Goal: Entertainment & Leisure: Consume media (video, audio)

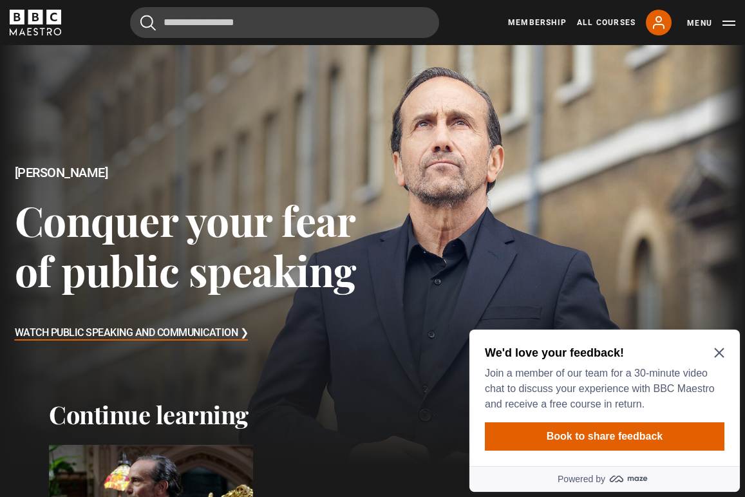
click at [719, 349] on icon "Close Maze Prompt" at bounding box center [719, 352] width 10 height 10
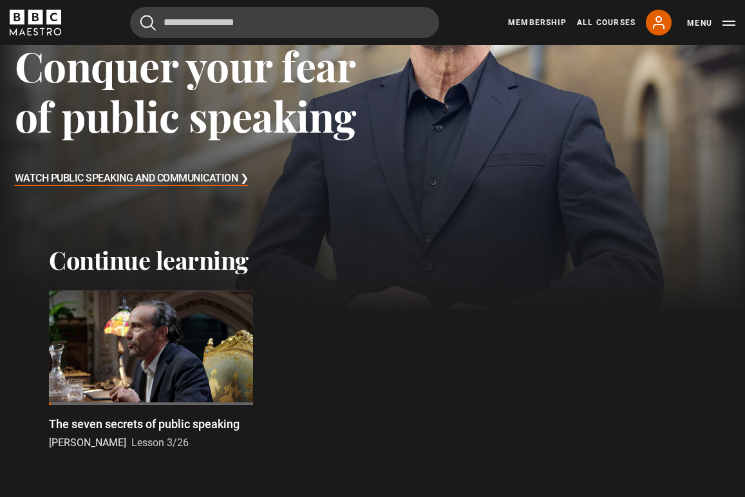
scroll to position [232, 0]
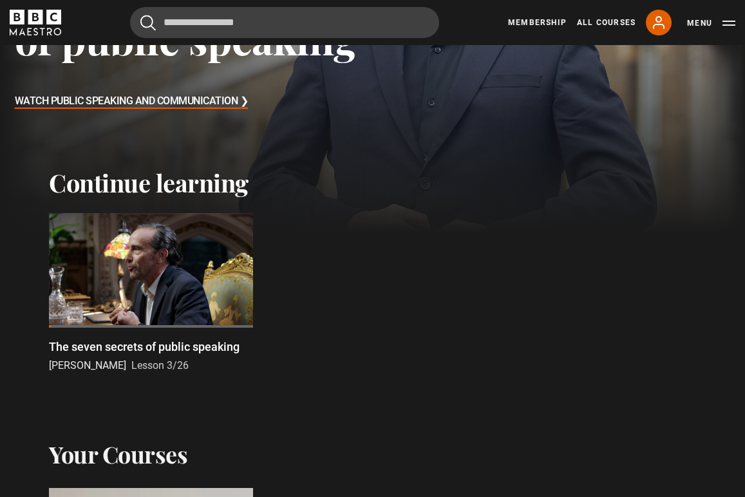
click at [139, 264] on div at bounding box center [151, 270] width 204 height 115
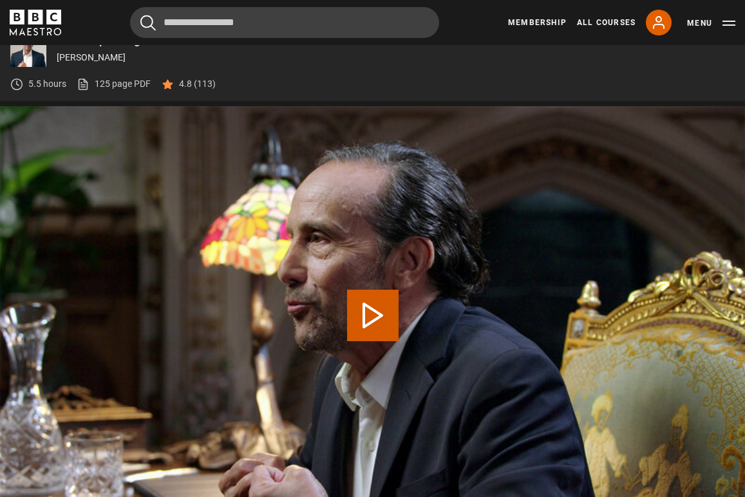
click at [372, 310] on button "Play Lesson The seven secrets of public speaking" at bounding box center [372, 315] width 51 height 51
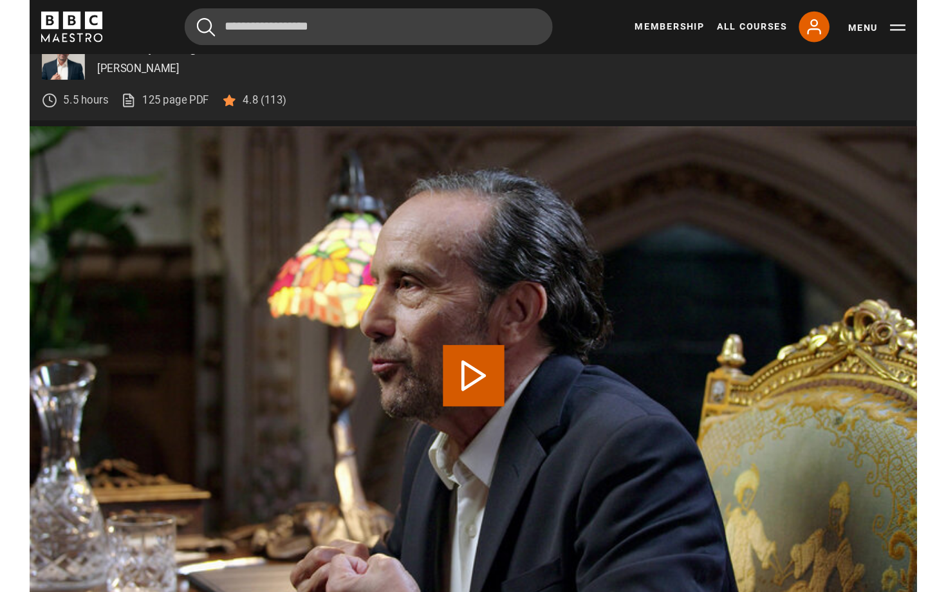
scroll to position [532, 0]
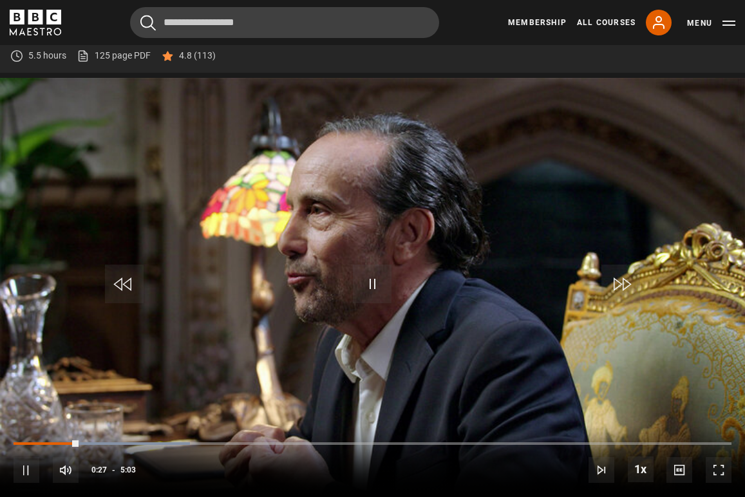
click at [717, 465] on span "Video Player" at bounding box center [718, 470] width 26 height 26
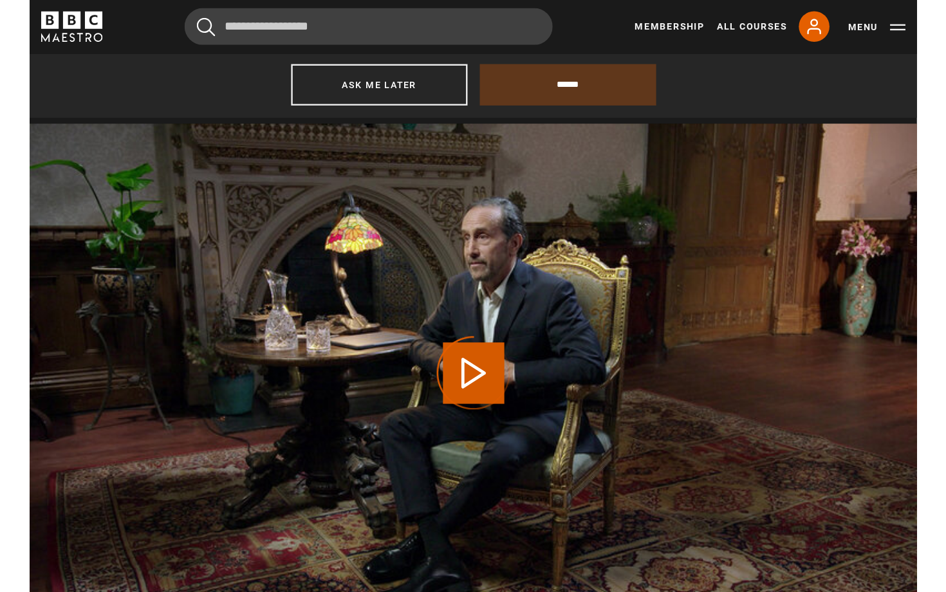
scroll to position [658, 0]
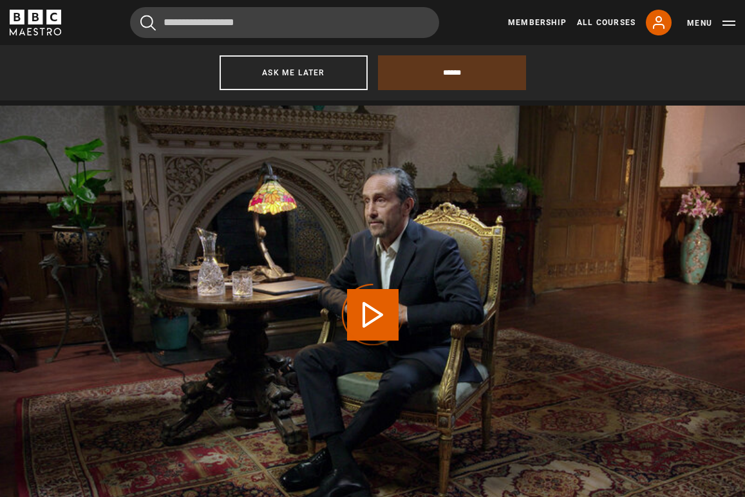
click at [665, 177] on video "Video Player" at bounding box center [372, 315] width 745 height 419
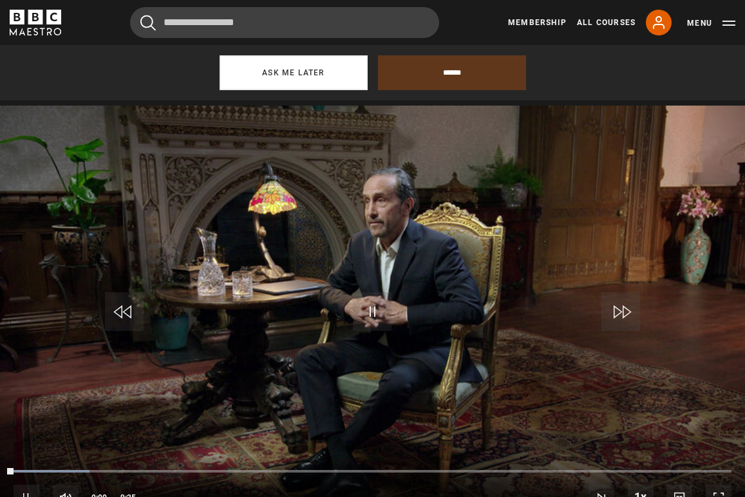
click at [271, 73] on button "Ask me later" at bounding box center [293, 72] width 148 height 35
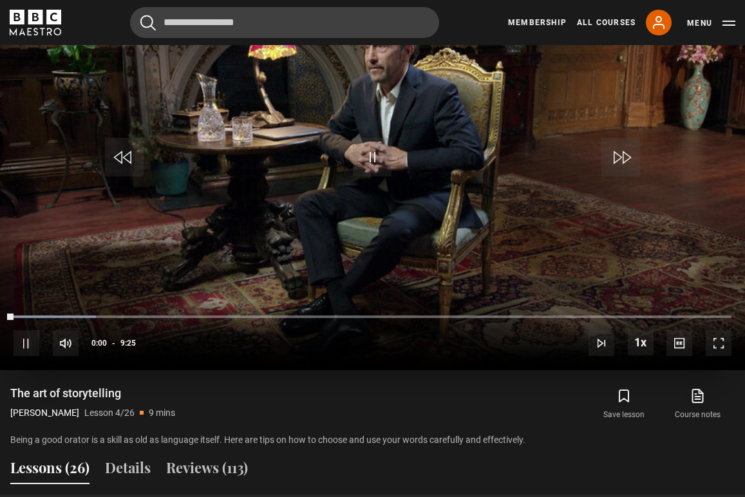
click at [718, 345] on span "Video Player" at bounding box center [718, 343] width 26 height 26
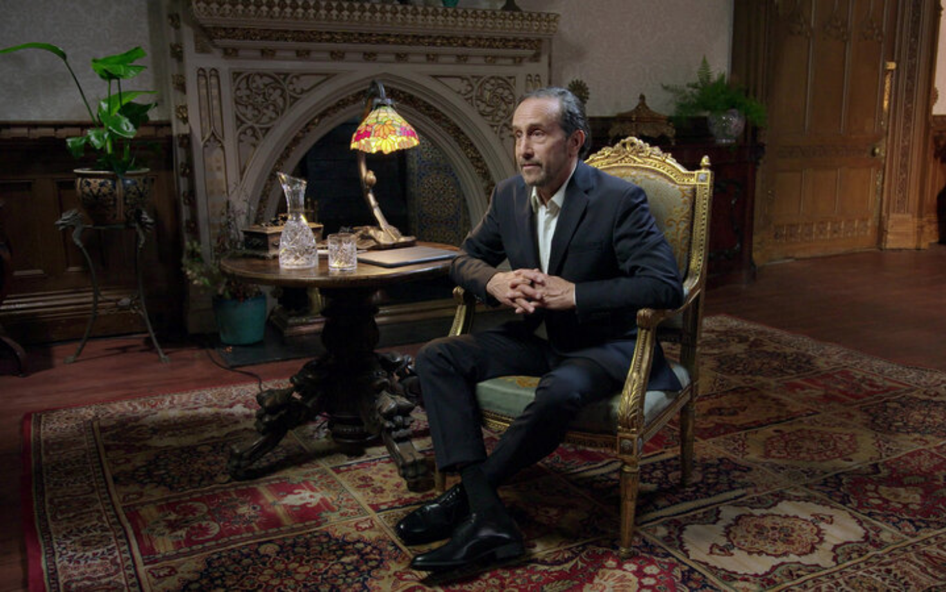
click at [744, 94] on video "Video Player" at bounding box center [473, 296] width 946 height 592
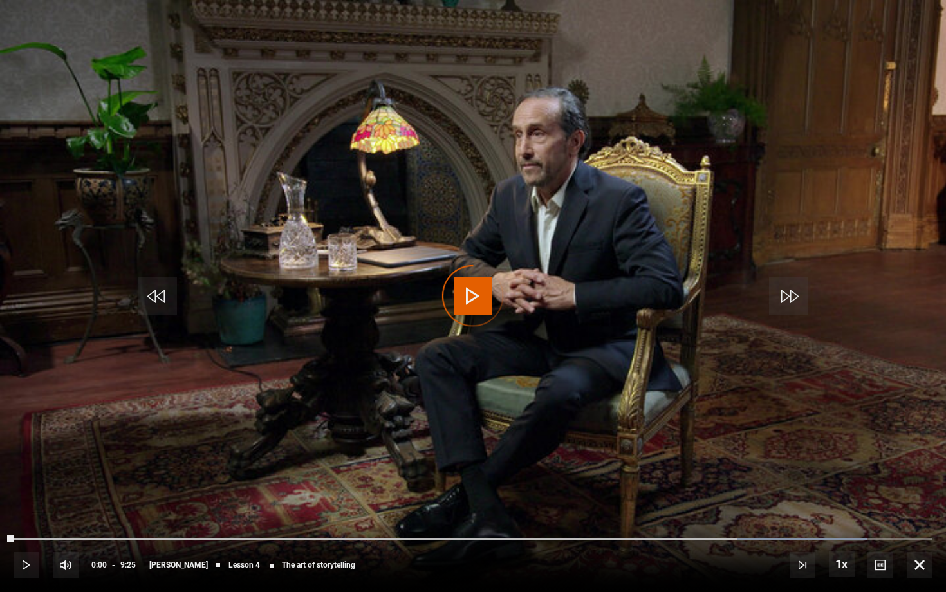
click at [477, 288] on div "Video Player is loading." at bounding box center [473, 296] width 64 height 64
drag, startPoint x: 652, startPoint y: 15, endPoint x: 717, endPoint y: 240, distance: 234.2
click at [717, 240] on video "Video Player" at bounding box center [473, 296] width 946 height 592
click at [474, 290] on span "Video Player" at bounding box center [473, 296] width 39 height 39
click at [474, 290] on div "Video Player is loading." at bounding box center [473, 296] width 64 height 64
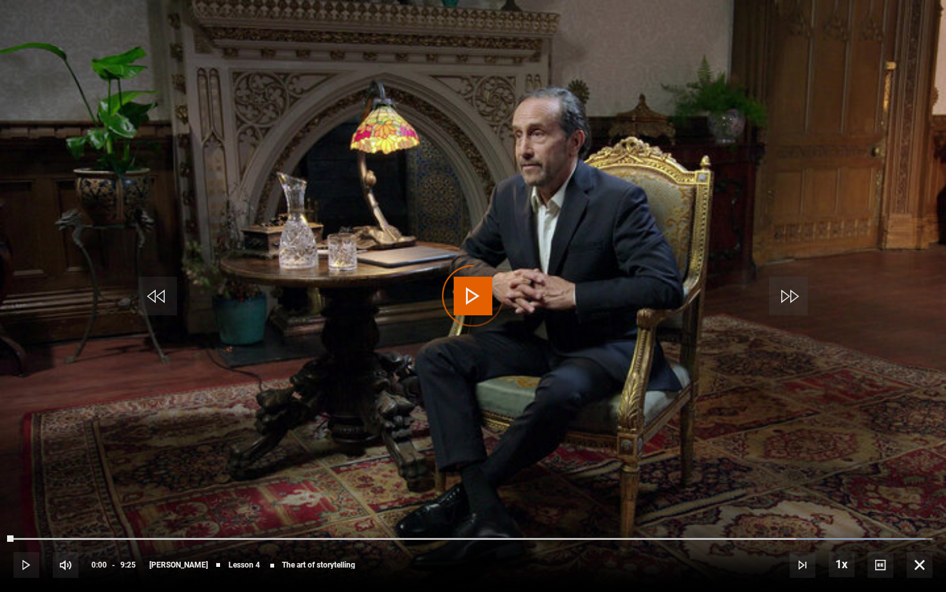
click at [728, 193] on video "Video Player" at bounding box center [473, 296] width 946 height 592
click at [477, 285] on span "Video Player" at bounding box center [473, 296] width 39 height 39
click at [477, 285] on div "Video Player is loading." at bounding box center [473, 296] width 64 height 64
